Goal: Task Accomplishment & Management: Manage account settings

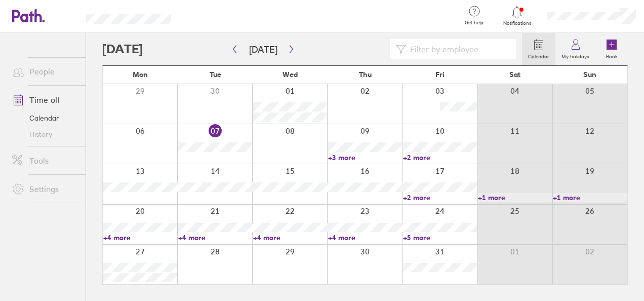
click at [270, 140] on div at bounding box center [289, 143] width 75 height 39
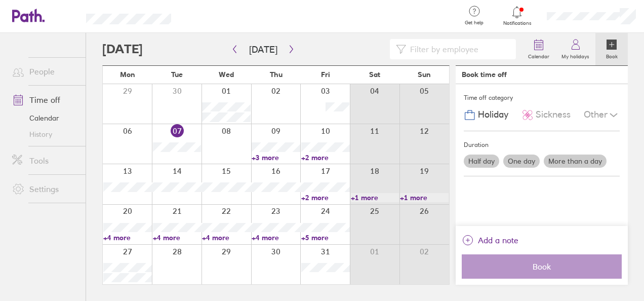
click at [483, 159] on label "Half day" at bounding box center [481, 160] width 35 height 13
click at [0, 0] on input "Half day" at bounding box center [0, 0] width 0 height 0
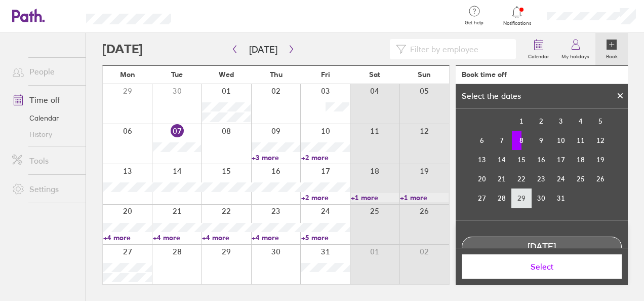
scroll to position [66, 0]
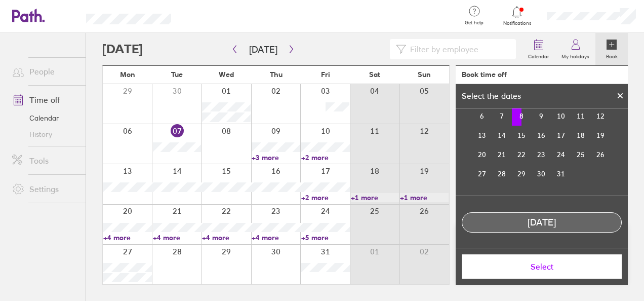
click at [516, 119] on td "8" at bounding box center [522, 115] width 20 height 19
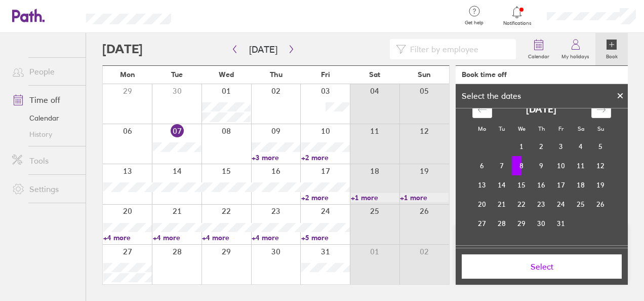
scroll to position [0, 0]
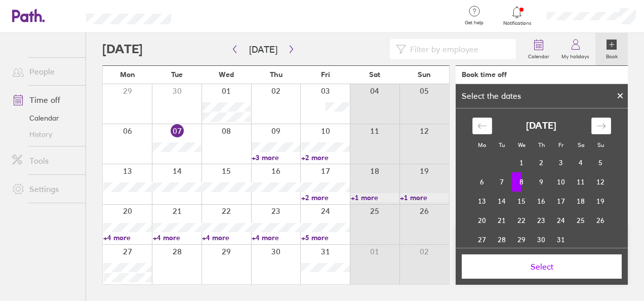
click at [617, 95] on icon at bounding box center [619, 96] width 7 height 6
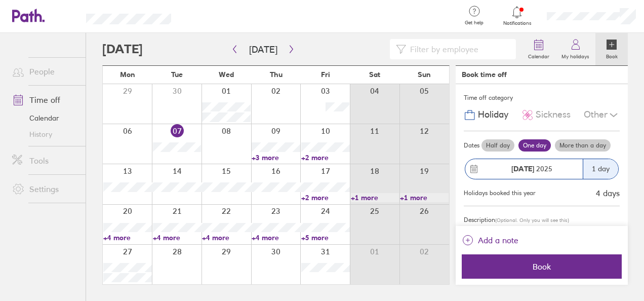
click at [495, 148] on label "Half day" at bounding box center [497, 145] width 33 height 12
click at [0, 0] on input "Half day" at bounding box center [0, 0] width 0 height 0
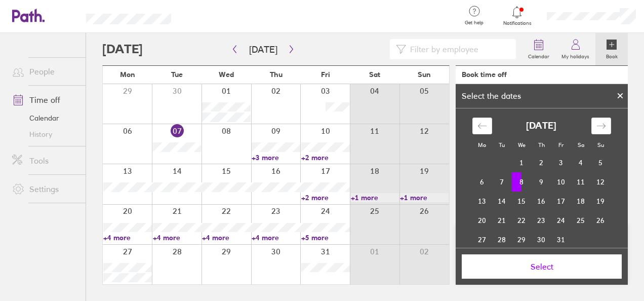
click at [514, 182] on td "8" at bounding box center [522, 181] width 20 height 19
click at [511, 276] on button "Select" at bounding box center [542, 266] width 160 height 24
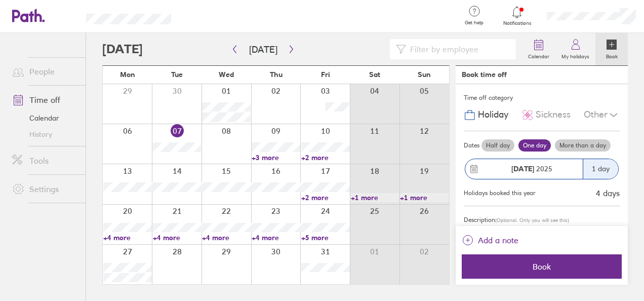
click at [503, 148] on label "Half day" at bounding box center [497, 145] width 33 height 12
click at [0, 0] on input "Half day" at bounding box center [0, 0] width 0 height 0
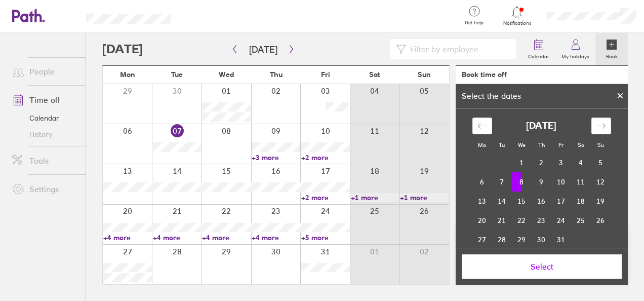
click at [514, 185] on td "8" at bounding box center [522, 181] width 20 height 19
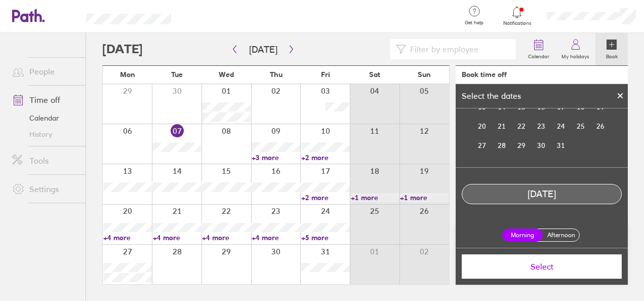
scroll to position [95, 0]
drag, startPoint x: 556, startPoint y: 242, endPoint x: 554, endPoint y: 234, distance: 8.3
click at [556, 241] on div "Morning Afternoon" at bounding box center [541, 234] width 88 height 29
click at [554, 234] on label "Afternoon" at bounding box center [561, 234] width 40 height 12
click at [0, 0] on input "Afternoon" at bounding box center [0, 0] width 0 height 0
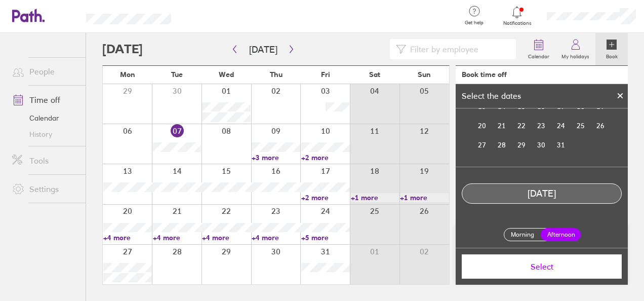
click at [543, 259] on button "Select" at bounding box center [542, 266] width 160 height 24
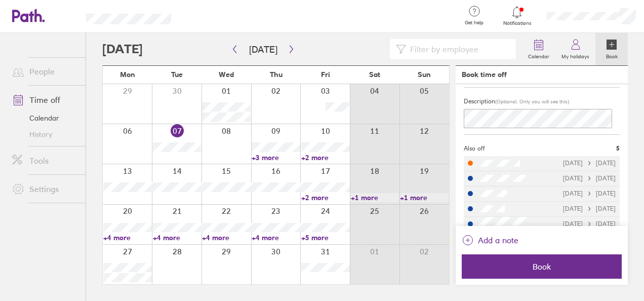
scroll to position [129, 0]
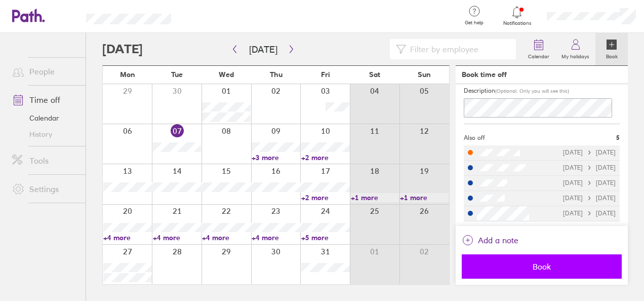
click at [507, 265] on span "Book" at bounding box center [542, 266] width 146 height 9
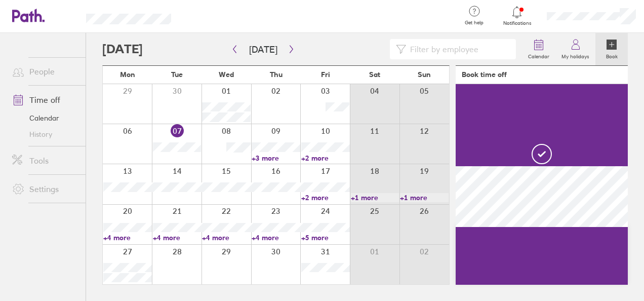
scroll to position [0, 0]
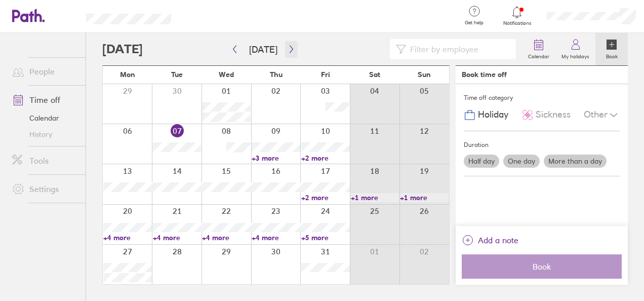
click at [287, 48] on icon "button" at bounding box center [291, 49] width 8 height 8
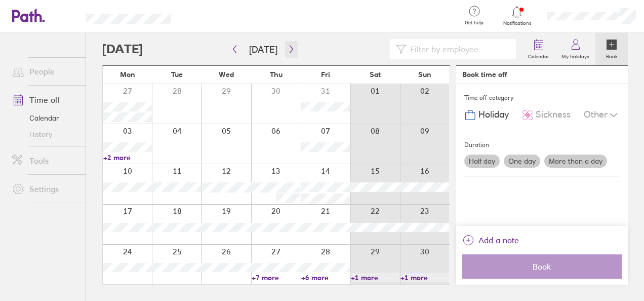
click at [291, 47] on icon "button" at bounding box center [291, 49] width 8 height 8
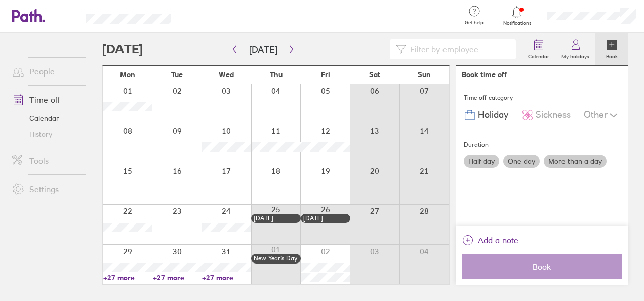
click at [128, 255] on div at bounding box center [127, 263] width 49 height 39
click at [135, 254] on div at bounding box center [127, 263] width 49 height 39
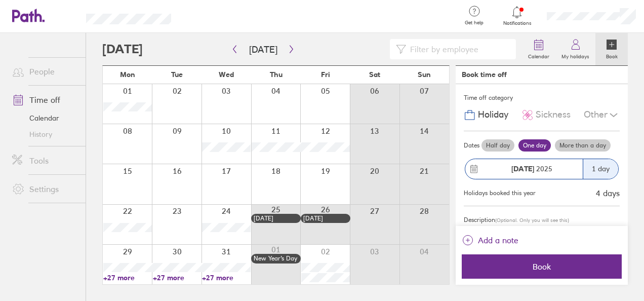
click at [147, 250] on div at bounding box center [127, 263] width 49 height 39
click at [190, 255] on div at bounding box center [177, 263] width 50 height 39
click at [228, 255] on div at bounding box center [226, 263] width 50 height 39
click at [569, 53] on label "My holidays" at bounding box center [575, 55] width 40 height 9
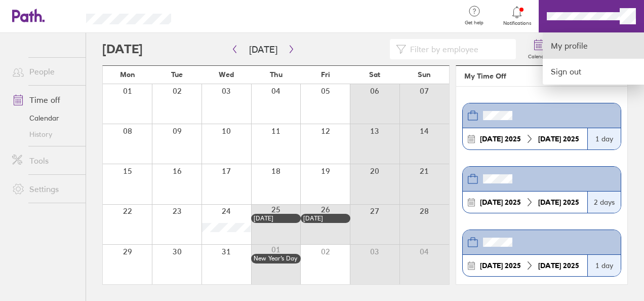
click at [581, 46] on link "My profile" at bounding box center [593, 46] width 101 height 26
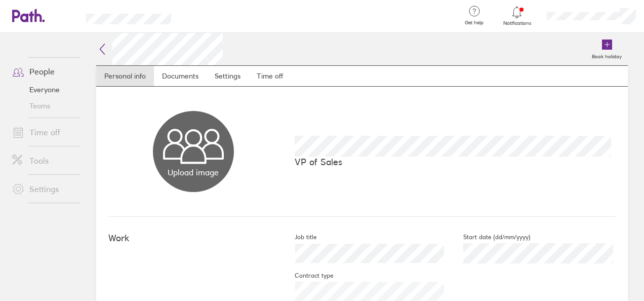
click at [41, 136] on link "Time off" at bounding box center [44, 132] width 81 height 20
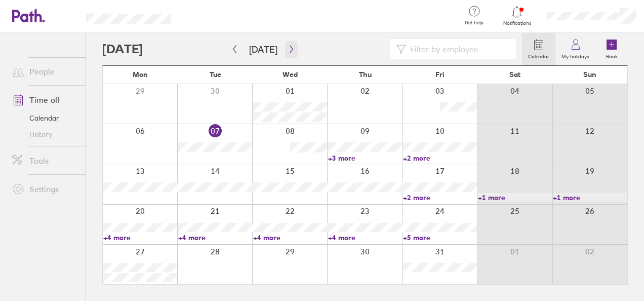
click at [289, 48] on icon "button" at bounding box center [291, 49] width 8 height 8
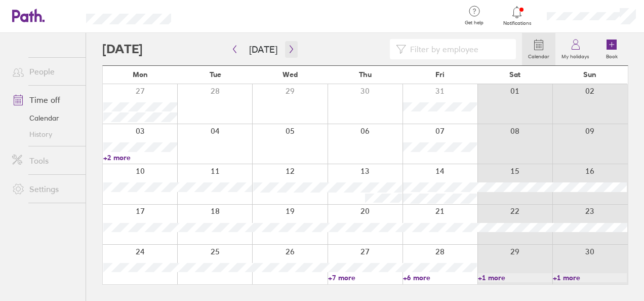
click at [289, 51] on icon "button" at bounding box center [290, 50] width 3 height 8
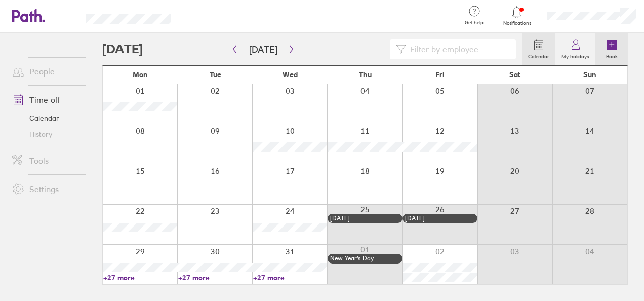
drag, startPoint x: 612, startPoint y: 46, endPoint x: 606, endPoint y: 46, distance: 6.1
click at [612, 46] on icon at bounding box center [611, 44] width 10 height 10
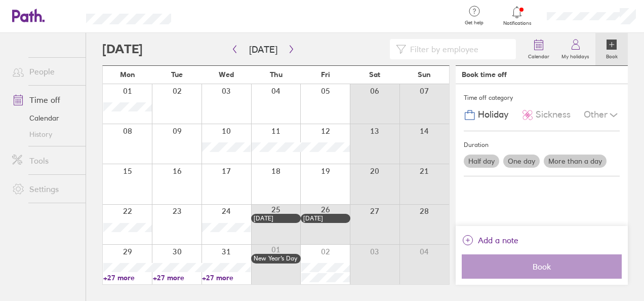
click at [489, 116] on span "Holiday" at bounding box center [493, 114] width 30 height 11
click at [570, 161] on label "More than a day" at bounding box center [575, 160] width 63 height 13
click at [0, 0] on input "More than a day" at bounding box center [0, 0] width 0 height 0
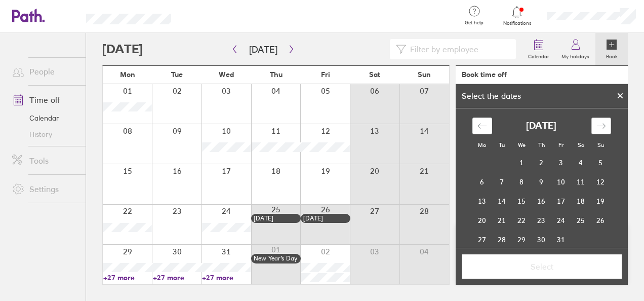
drag, startPoint x: 582, startPoint y: 123, endPoint x: 593, endPoint y: 124, distance: 11.2
click at [585, 124] on div "[DATE]" at bounding box center [541, 125] width 138 height 17
click at [596, 125] on icon "Move forward to switch to the next month." at bounding box center [601, 126] width 10 height 10
click at [474, 242] on td "29" at bounding box center [482, 239] width 20 height 19
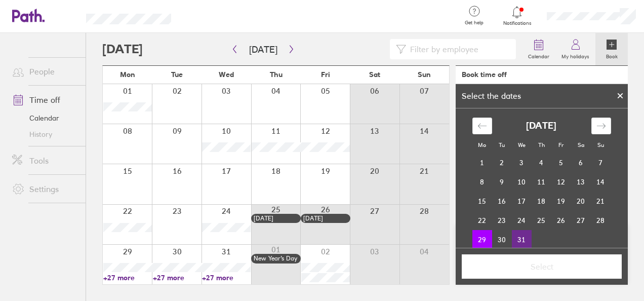
click at [519, 236] on td "31" at bounding box center [522, 239] width 20 height 19
click at [549, 260] on button "Select" at bounding box center [542, 266] width 160 height 24
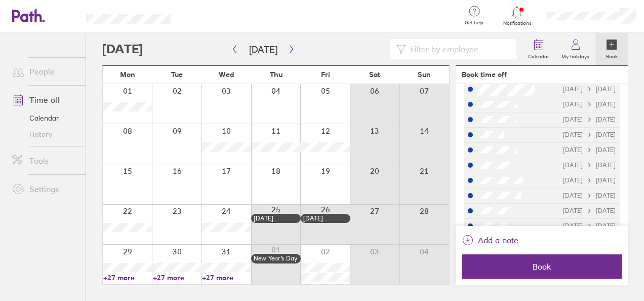
scroll to position [506, 0]
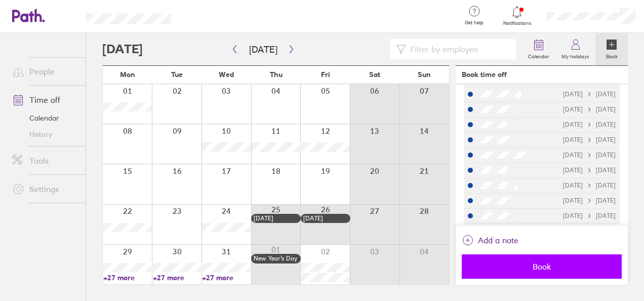
click at [525, 269] on span "Book" at bounding box center [542, 266] width 146 height 9
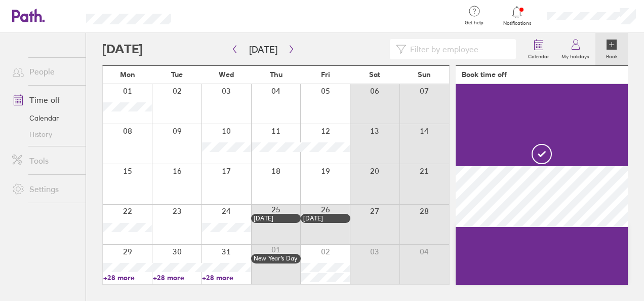
scroll to position [0, 0]
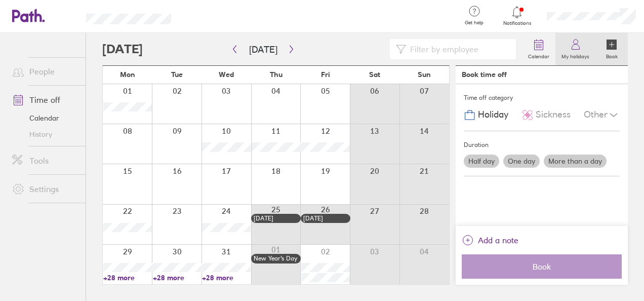
click at [579, 47] on icon at bounding box center [575, 44] width 12 height 12
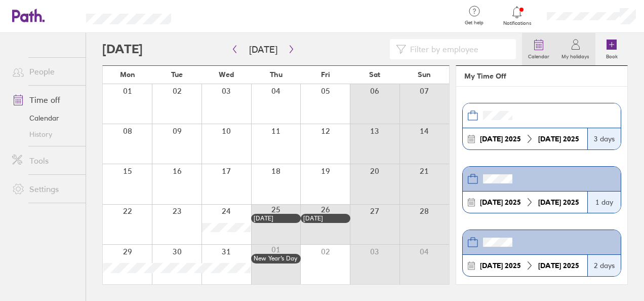
click at [542, 55] on label "Calendar" at bounding box center [538, 55] width 33 height 9
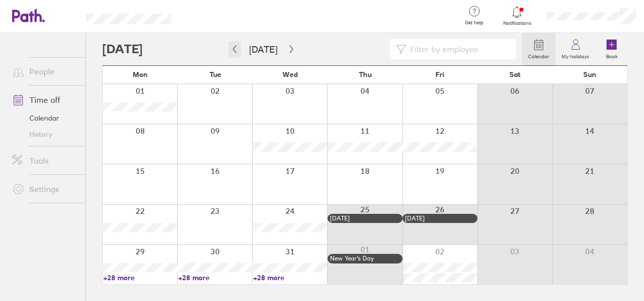
click at [228, 47] on button "button" at bounding box center [234, 49] width 13 height 17
